Goal: Task Accomplishment & Management: Use online tool/utility

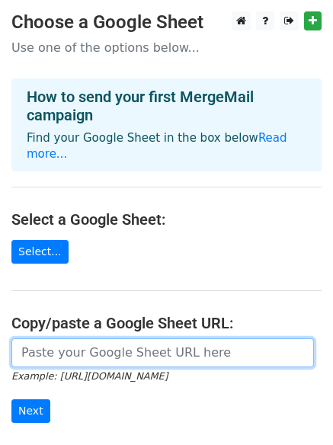
click at [84, 343] on input "url" at bounding box center [162, 352] width 302 height 29
paste input "[URL][DOMAIN_NAME]"
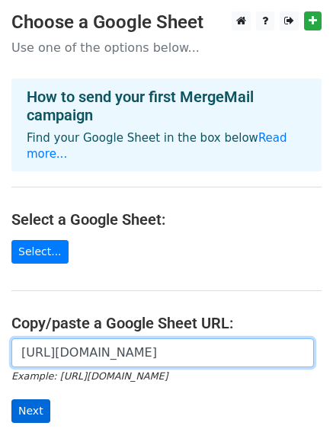
type input "[URL][DOMAIN_NAME]"
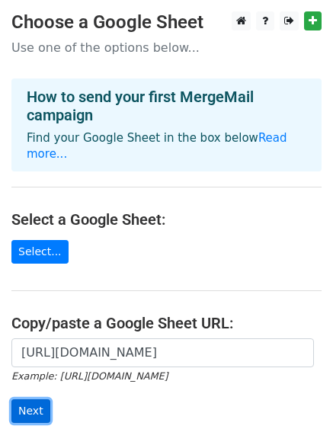
click at [28, 399] on input "Next" at bounding box center [30, 411] width 39 height 24
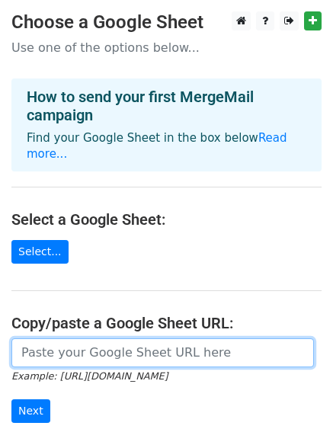
click at [85, 338] on input "url" at bounding box center [162, 352] width 302 height 29
type input "[URL][DOMAIN_NAME]"
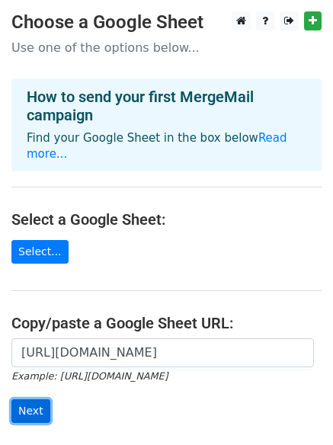
click at [34, 399] on input "Next" at bounding box center [30, 411] width 39 height 24
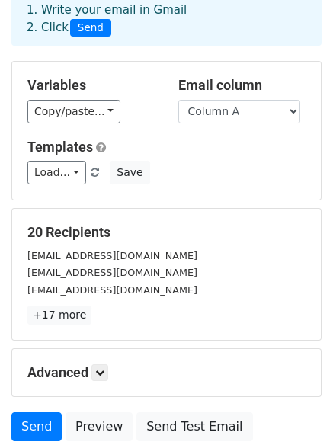
scroll to position [207, 0]
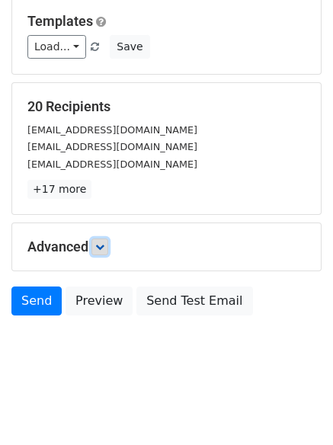
click at [104, 244] on icon at bounding box center [99, 246] width 9 height 9
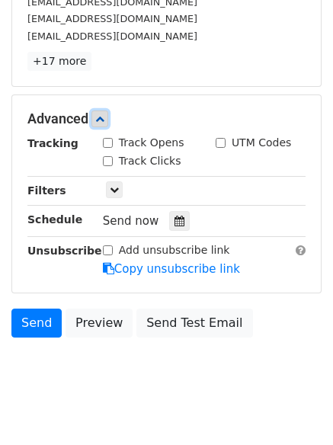
scroll to position [337, 0]
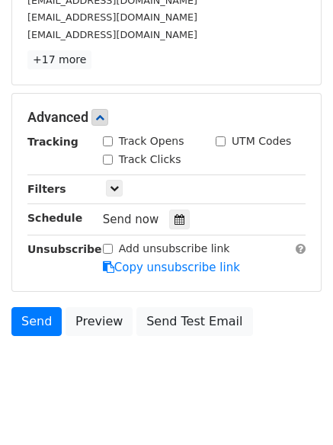
click at [109, 148] on div "Track Opens" at bounding box center [143, 141] width 81 height 16
click at [109, 158] on input "Track Clicks" at bounding box center [108, 160] width 10 height 10
checkbox input "true"
click at [109, 141] on input "Track Opens" at bounding box center [108, 141] width 10 height 10
checkbox input "true"
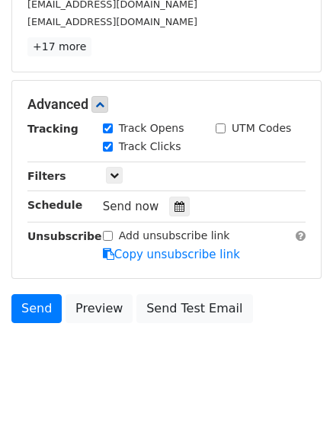
scroll to position [356, 0]
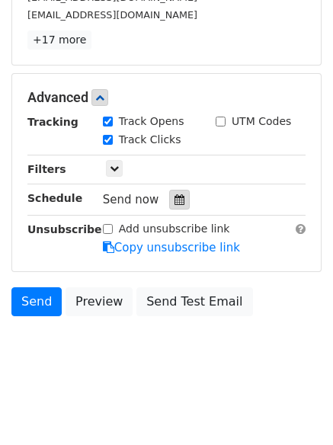
click at [174, 197] on icon at bounding box center [179, 199] width 10 height 11
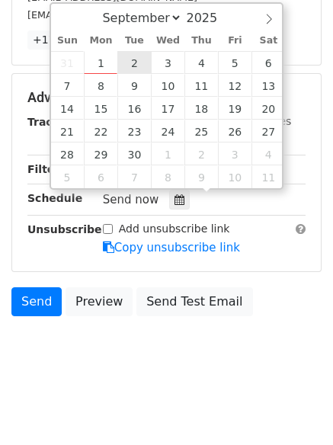
type input "2025-09-02 12:00"
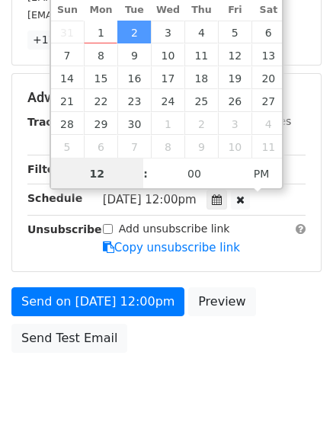
scroll to position [1, 0]
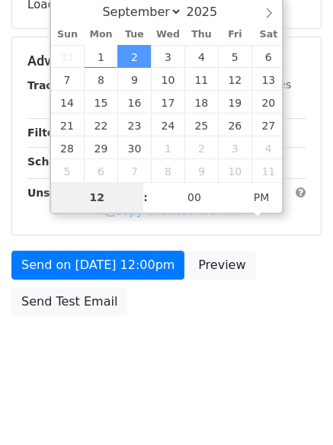
type input "2"
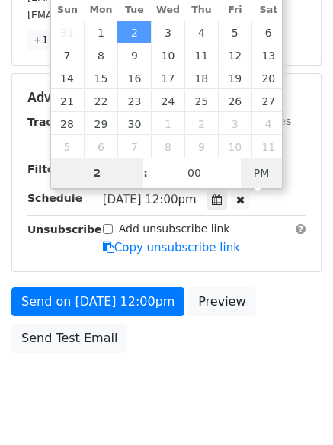
type input "2025-09-02 02:00"
type input "02"
click at [257, 171] on span "PM" at bounding box center [262, 173] width 42 height 30
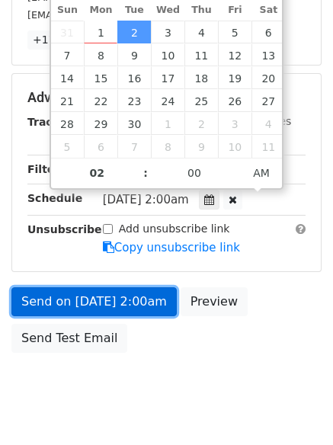
click at [108, 300] on link "Send on Sep 2 at 2:00am" at bounding box center [93, 301] width 165 height 29
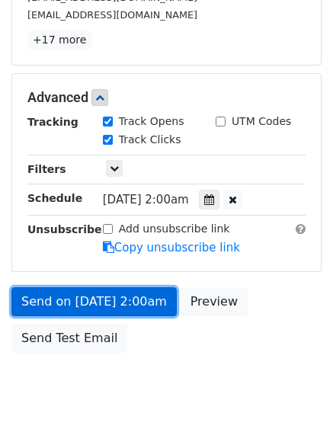
click at [97, 297] on link "Send on Sep 2 at 2:00am" at bounding box center [93, 301] width 165 height 29
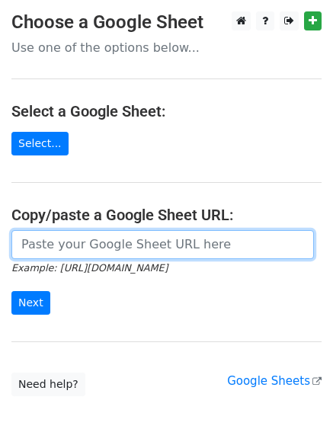
drag, startPoint x: 94, startPoint y: 246, endPoint x: 95, endPoint y: 255, distance: 9.3
click at [94, 246] on input "url" at bounding box center [162, 244] width 302 height 29
type input "[URL][DOMAIN_NAME]"
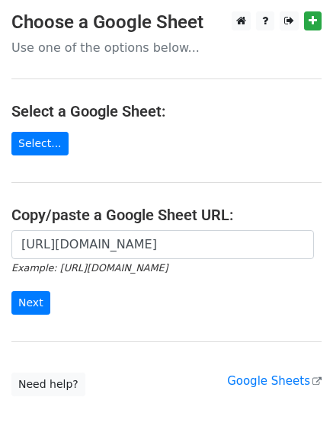
click at [8, 305] on div "https://docs.google.com/spreadsheets/d/19B_Rnz2ol6xQ9g7QPeYG6MGo0g2WY-6m1JPwnBF…" at bounding box center [166, 280] width 333 height 101
click at [18, 298] on input "Next" at bounding box center [30, 303] width 39 height 24
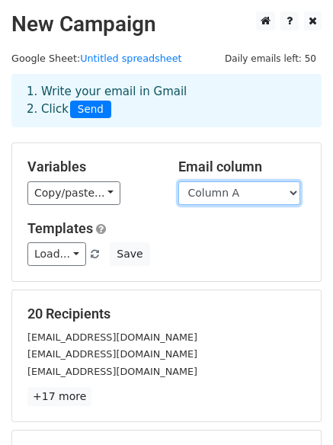
click at [240, 196] on select "Column A Column B Column C Column D Column E Column F" at bounding box center [239, 193] width 122 height 24
select select "Column B"
click at [178, 181] on select "Column A Column B Column C Column D Column E Column F" at bounding box center [239, 193] width 122 height 24
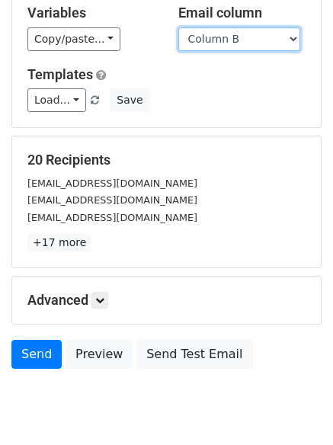
scroll to position [207, 0]
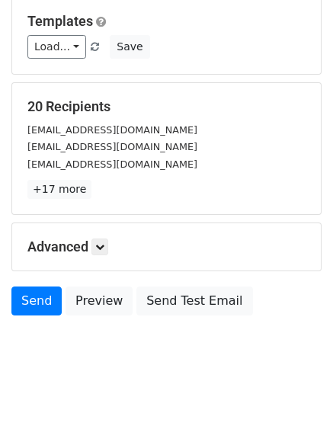
click at [100, 256] on div "Advanced Tracking Track Opens UTM Codes Track Clicks Filters Only include sprea…" at bounding box center [166, 246] width 308 height 47
click at [100, 252] on link at bounding box center [99, 246] width 17 height 17
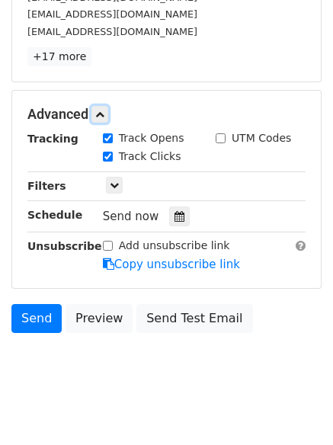
scroll to position [349, 0]
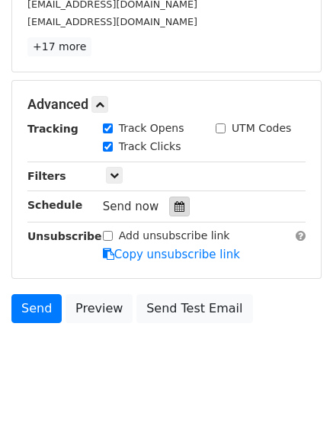
click at [174, 211] on icon at bounding box center [179, 206] width 10 height 11
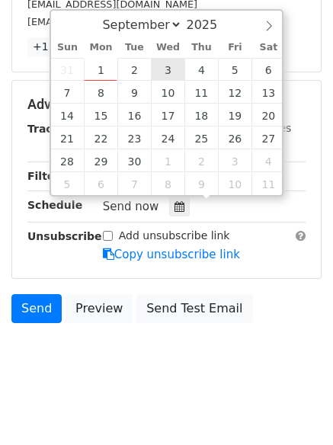
type input "2025-09-03 12:00"
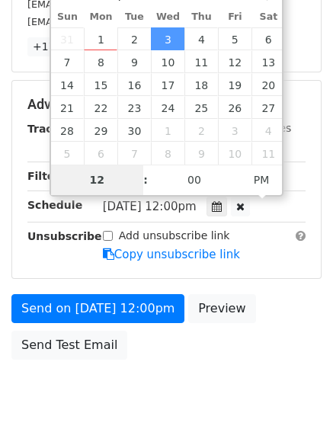
scroll to position [332, 0]
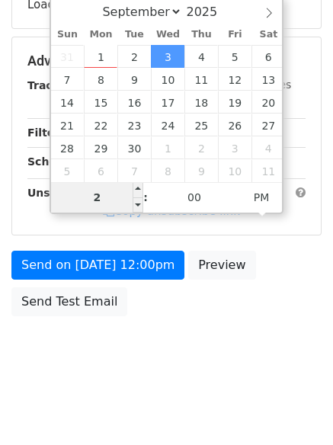
drag, startPoint x: 111, startPoint y: 196, endPoint x: 80, endPoint y: 199, distance: 31.4
click at [96, 199] on input "2" at bounding box center [97, 197] width 93 height 30
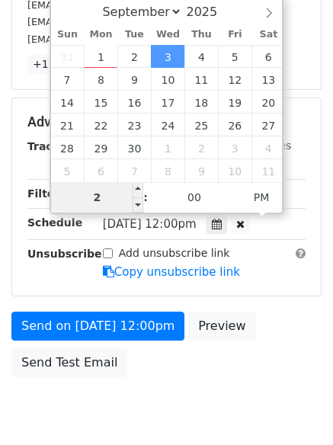
scroll to position [349, 0]
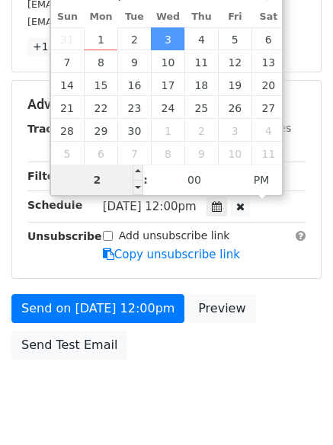
type input "3"
type input "2025-09-03 03:00"
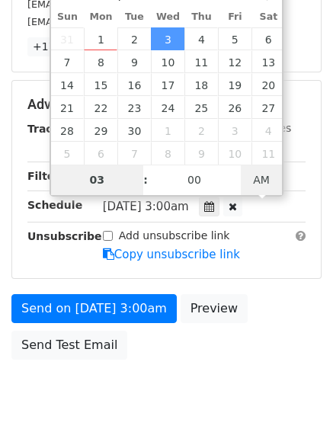
click at [251, 174] on span "AM" at bounding box center [262, 179] width 42 height 30
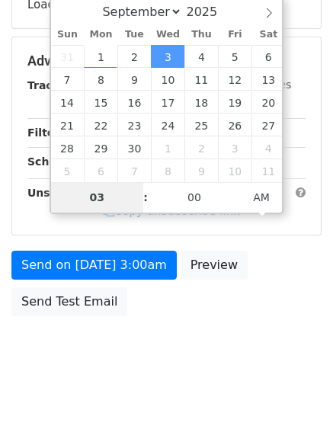
type input "03"
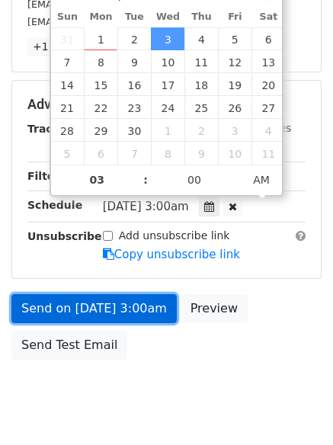
click at [117, 305] on link "Send on Sep 3 at 3:00am" at bounding box center [93, 308] width 165 height 29
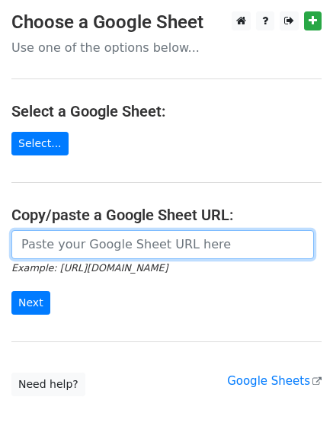
click at [107, 247] on input "url" at bounding box center [162, 244] width 302 height 29
type input "https://docs.google.com/spreadsheets/d/19B_Rnz2ol6xQ9g7QPeYG6MGo0g2WY-6m1JPwnBF…"
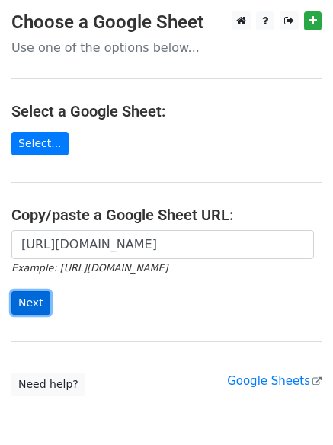
click at [46, 302] on input "Next" at bounding box center [30, 303] width 39 height 24
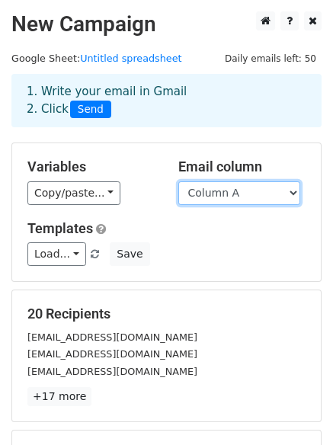
click at [238, 194] on select "Column A Column B Column C Column D Column E Column F" at bounding box center [239, 193] width 122 height 24
click at [242, 196] on select "Column A Column B Column C Column D Column E Column F" at bounding box center [239, 193] width 122 height 24
select select "Column C"
click at [178, 181] on select "Column A Column B Column C Column D Column E Column F" at bounding box center [239, 193] width 122 height 24
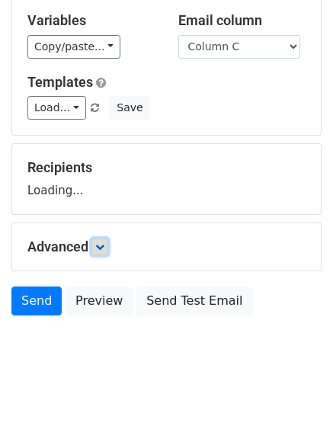
click at [108, 242] on link at bounding box center [99, 246] width 17 height 17
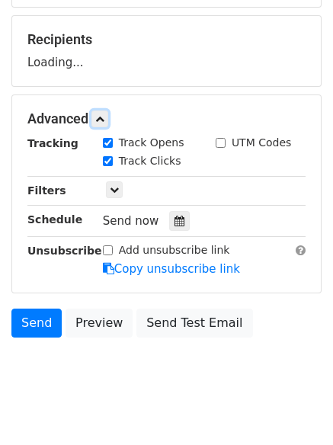
scroll to position [284, 0]
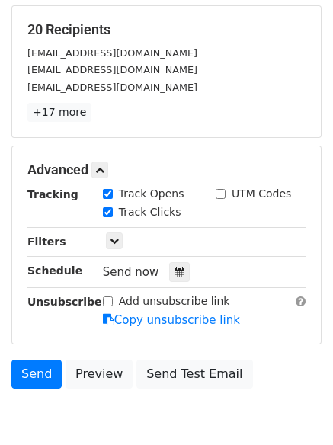
click at [179, 217] on div "Track Clicks" at bounding box center [147, 213] width 113 height 18
click at [176, 264] on div at bounding box center [179, 272] width 21 height 20
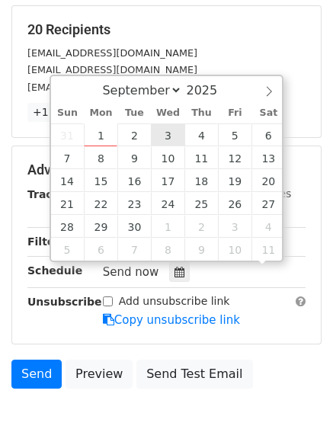
scroll to position [1, 0]
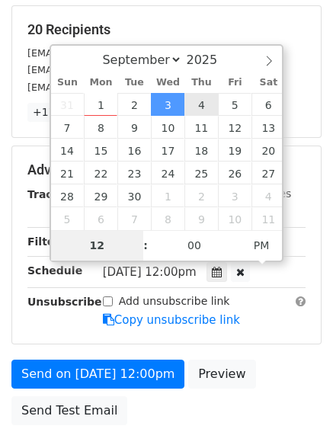
type input "2025-09-04 12:00"
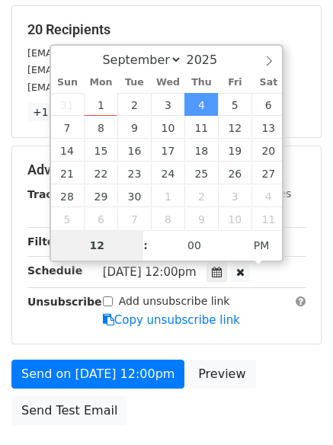
type input "4"
type input "2025-09-04 04:00"
type input "04"
click at [247, 244] on span "PM" at bounding box center [262, 245] width 42 height 30
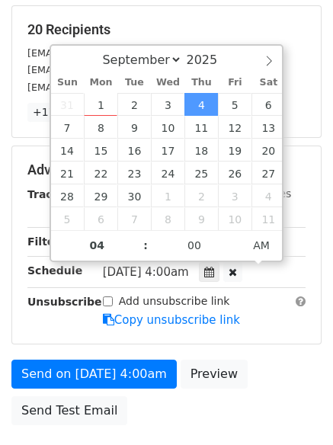
click at [193, 396] on body "New Campaign Daily emails left: 50 Google Sheet: Untitled spreadsheet 1. Write …" at bounding box center [166, 110] width 333 height 766
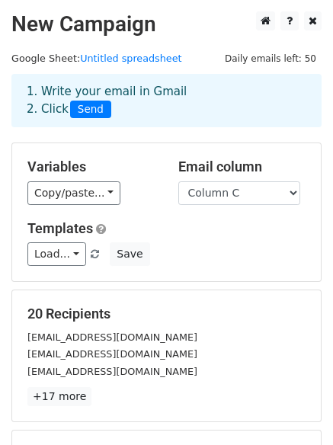
scroll to position [393, 0]
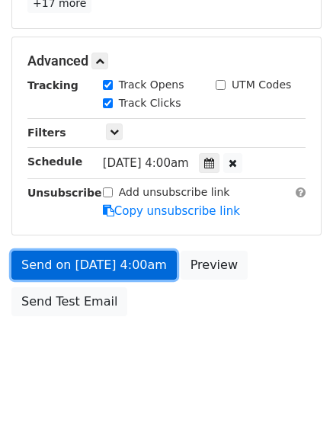
click at [142, 272] on link "Send on Sep 4 at 4:00am" at bounding box center [93, 265] width 165 height 29
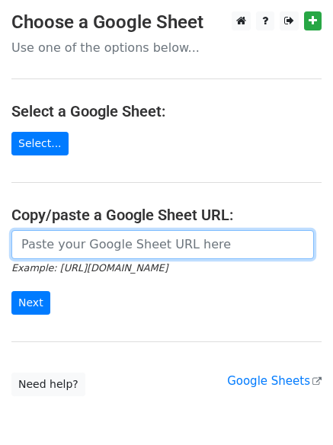
click at [81, 235] on input "url" at bounding box center [162, 244] width 302 height 29
type input "https://docs.google.com/spreadsheets/d/19B_Rnz2ol6xQ9g7QPeYG6MGo0g2WY-6m1JPwnBF…"
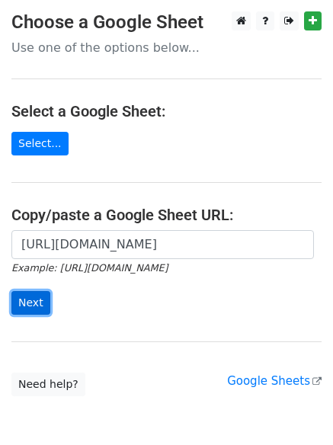
click at [38, 297] on input "Next" at bounding box center [30, 303] width 39 height 24
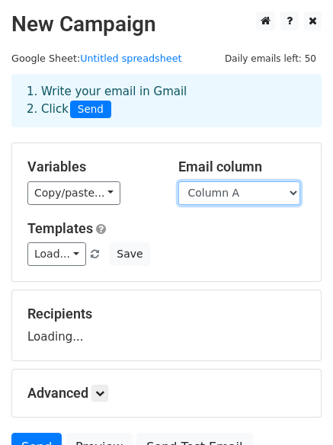
click at [243, 190] on select "Column A Column B Column C Column D Column E Column F" at bounding box center [239, 193] width 122 height 24
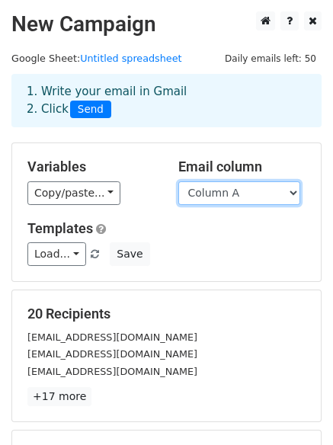
click at [241, 193] on select "Column A Column B Column C Column D Column E Column F" at bounding box center [239, 193] width 122 height 24
select select "Column D"
click at [178, 181] on select "Column A Column B Column C Column D Column E Column F" at bounding box center [239, 193] width 122 height 24
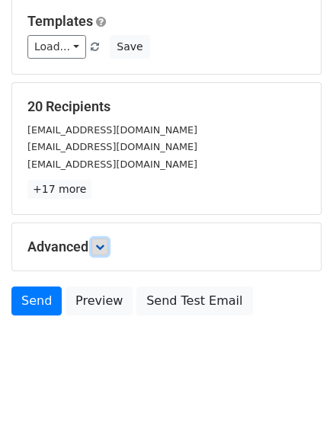
click at [101, 243] on icon at bounding box center [99, 246] width 9 height 9
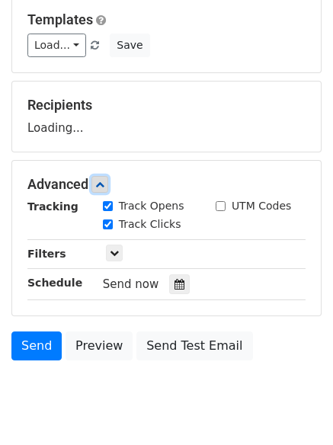
scroll to position [276, 0]
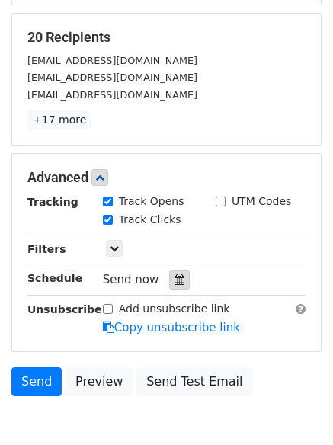
click at [174, 281] on icon at bounding box center [179, 279] width 10 height 11
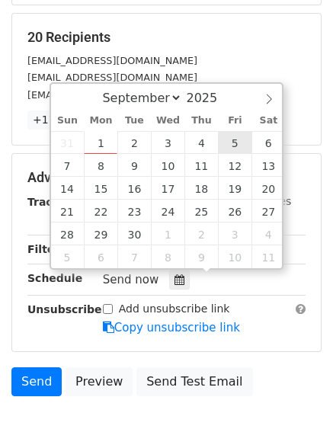
type input "2025-09-05 12:00"
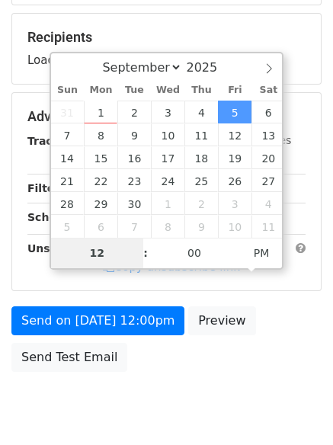
type input "5"
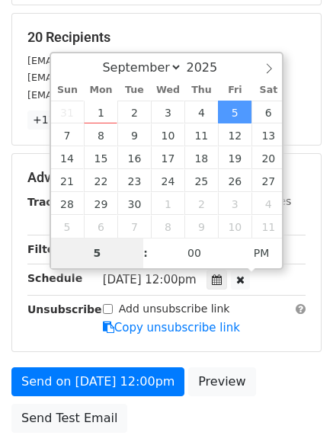
type input "2025-09-05 05:00"
type input "05"
click at [263, 254] on span "PM" at bounding box center [262, 253] width 42 height 30
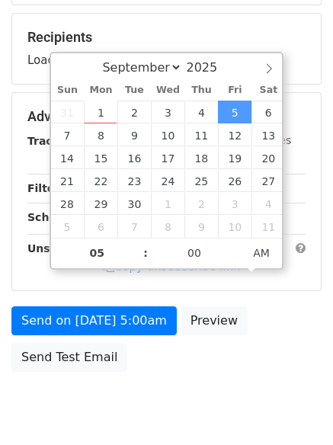
click at [228, 405] on body "New Campaign Daily emails left: 50 Google Sheet: Untitled spreadsheet 1. Write …" at bounding box center [166, 87] width 333 height 705
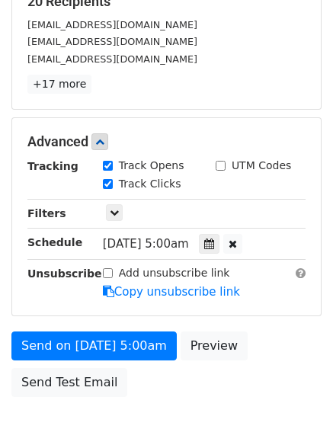
scroll to position [332, 0]
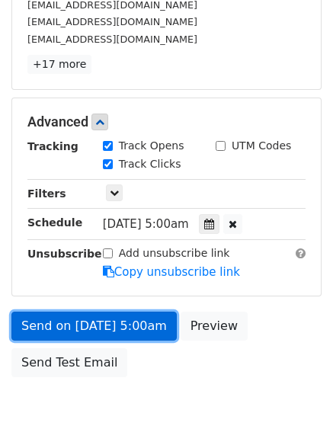
click at [86, 331] on link "Send on Sep 5 at 5:00am" at bounding box center [93, 325] width 165 height 29
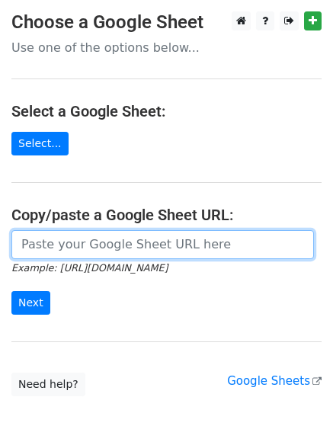
click at [104, 249] on input "url" at bounding box center [162, 244] width 302 height 29
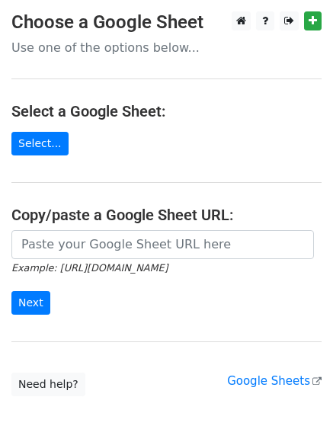
click at [153, 280] on form "Example: [URL][DOMAIN_NAME] Next" at bounding box center [166, 272] width 310 height 85
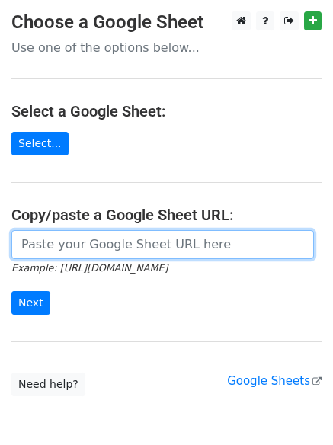
click at [121, 241] on input "url" at bounding box center [162, 244] width 302 height 29
type input "[URL][DOMAIN_NAME]"
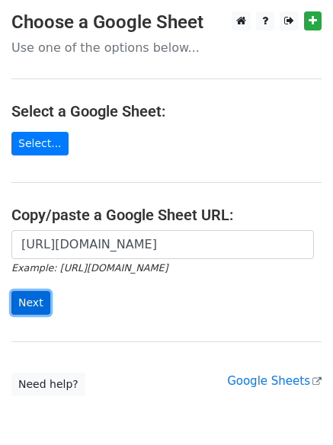
click at [28, 301] on input "Next" at bounding box center [30, 303] width 39 height 24
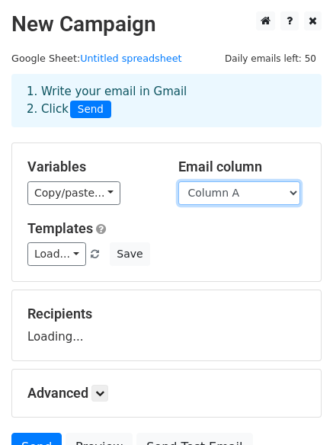
drag, startPoint x: 0, startPoint y: 0, endPoint x: 232, endPoint y: 195, distance: 303.2
click at [232, 195] on select "Column A Column B Column C Column D Column E Column F" at bounding box center [239, 193] width 122 height 24
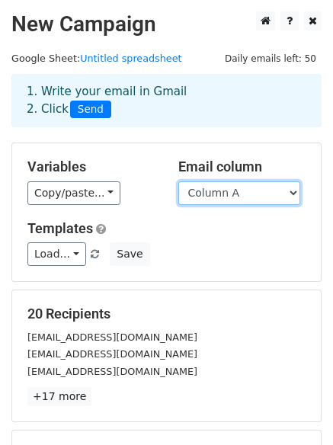
drag, startPoint x: 225, startPoint y: 193, endPoint x: 225, endPoint y: 204, distance: 10.7
click at [225, 193] on select "Column A Column B Column C Column D Column E Column F" at bounding box center [239, 193] width 122 height 24
select select "Column E"
click at [178, 181] on select "Column A Column B Column C Column D Column E Column F" at bounding box center [239, 193] width 122 height 24
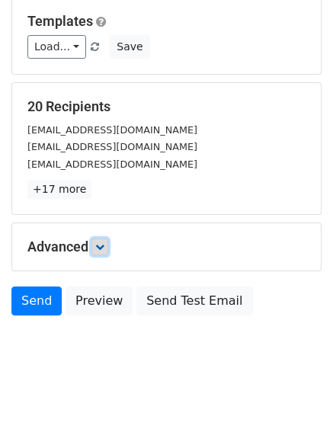
click at [108, 241] on link at bounding box center [99, 246] width 17 height 17
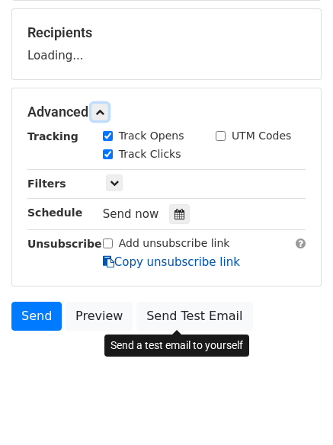
scroll to position [282, 0]
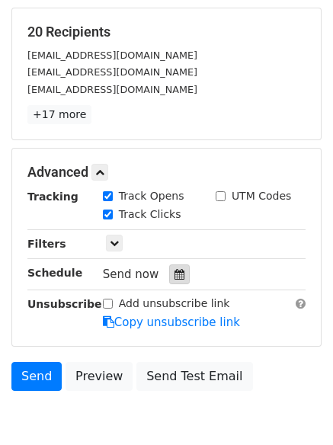
click at [171, 268] on div at bounding box center [179, 274] width 21 height 20
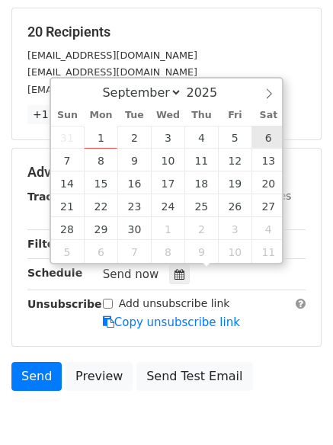
type input "2025-09-06 12:00"
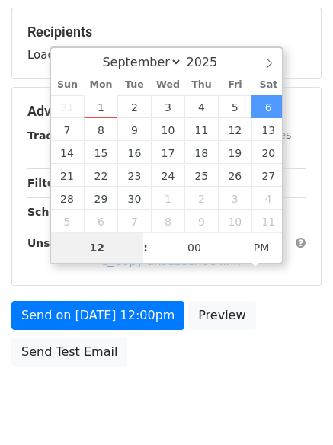
type input "6"
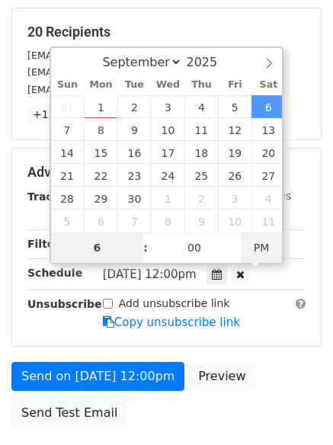
type input "2025-09-06 06:00"
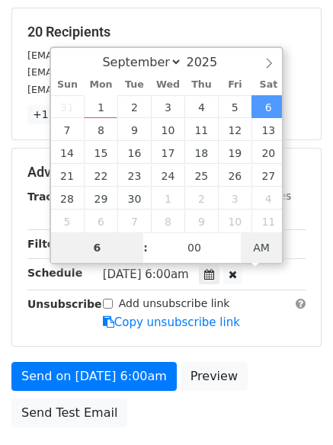
type input "06"
click at [263, 238] on span "AM" at bounding box center [262, 247] width 42 height 30
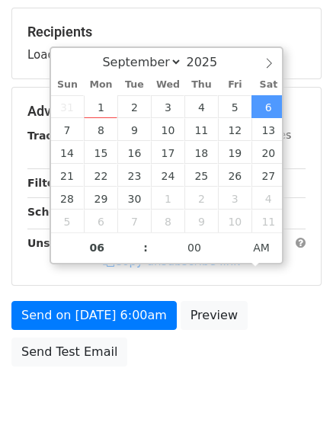
click at [225, 397] on body "New Campaign Daily emails left: 50 Google Sheet: Untitled spreadsheet 1. Write …" at bounding box center [166, 82] width 333 height 705
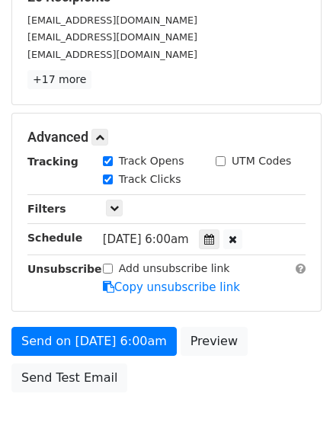
scroll to position [332, 0]
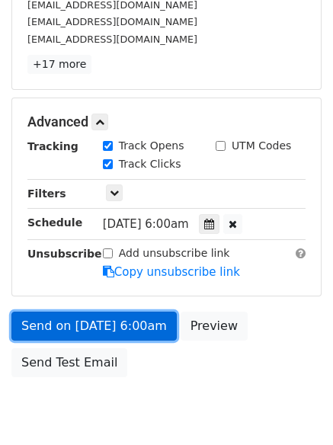
click at [105, 332] on link "Send on Sep 6 at 6:00am" at bounding box center [93, 325] width 165 height 29
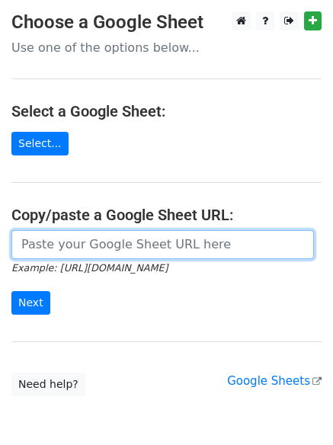
click at [113, 230] on input "url" at bounding box center [162, 244] width 302 height 29
type input "[URL][DOMAIN_NAME]"
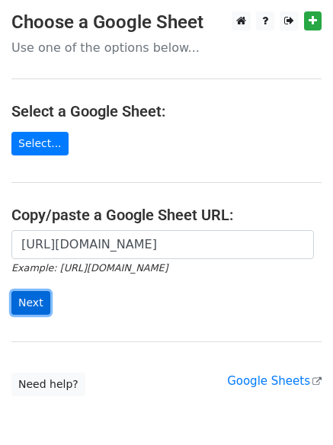
click at [31, 305] on input "Next" at bounding box center [30, 303] width 39 height 24
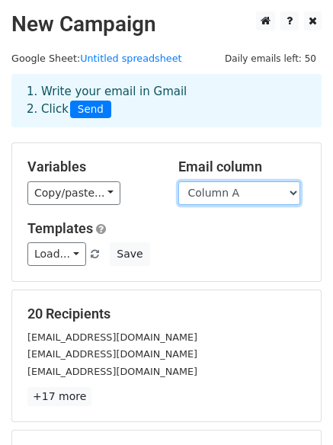
click at [238, 197] on select "Column A Column B Column C Column D Column E Column F" at bounding box center [239, 193] width 122 height 24
select select "Column F"
click at [178, 181] on select "Column A Column B Column C Column D Column E Column F" at bounding box center [239, 193] width 122 height 24
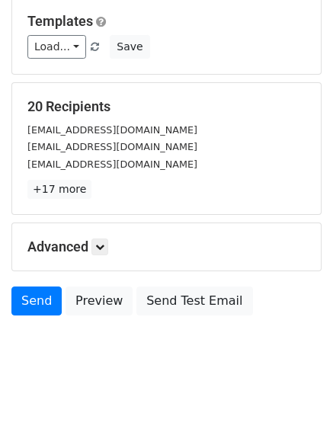
click at [101, 235] on div "Advanced Tracking Track Opens UTM Codes Track Clicks Filters Only include sprea…" at bounding box center [166, 246] width 308 height 47
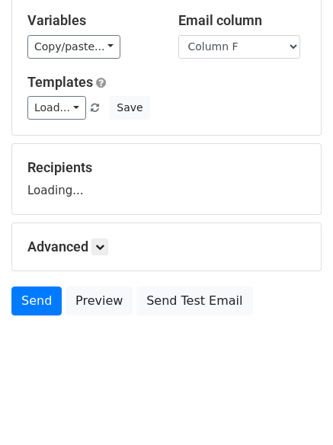
click at [96, 235] on div "Advanced Tracking Track Opens UTM Codes Track Clicks Filters Only include sprea…" at bounding box center [166, 246] width 308 height 47
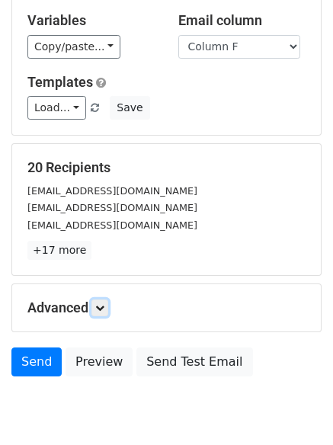
scroll to position [207, 0]
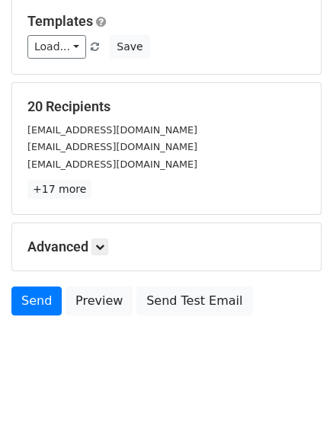
click at [112, 252] on h5 "Advanced" at bounding box center [166, 246] width 278 height 17
click at [108, 246] on link at bounding box center [99, 246] width 17 height 17
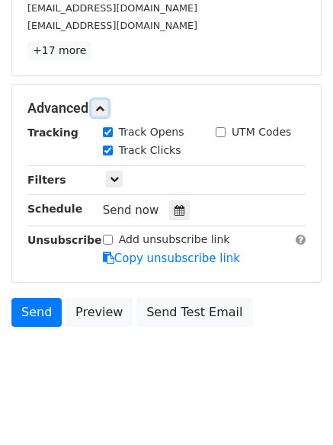
scroll to position [349, 0]
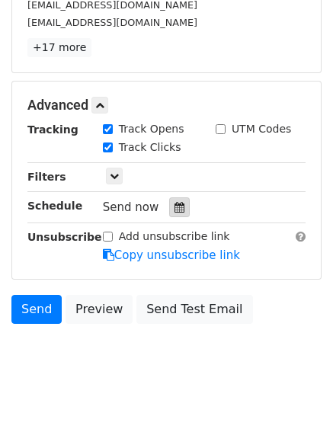
click at [174, 212] on icon at bounding box center [179, 207] width 10 height 11
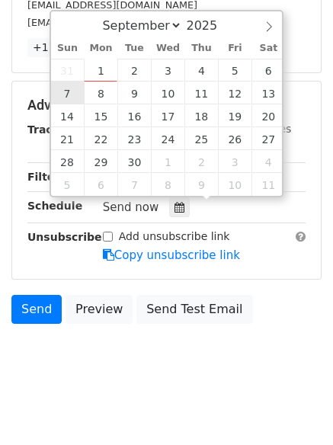
type input "[DATE] 12:00"
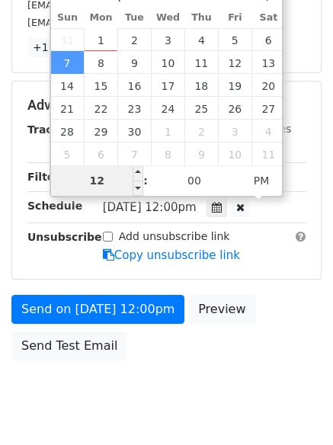
type input "7"
type input "[DATE] 07:00"
type input "07"
click at [257, 178] on span "PM" at bounding box center [262, 180] width 42 height 30
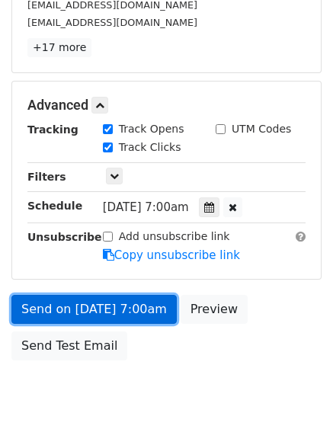
click at [102, 308] on link "Send on [DATE] 7:00am" at bounding box center [93, 309] width 165 height 29
